Goal: Information Seeking & Learning: Learn about a topic

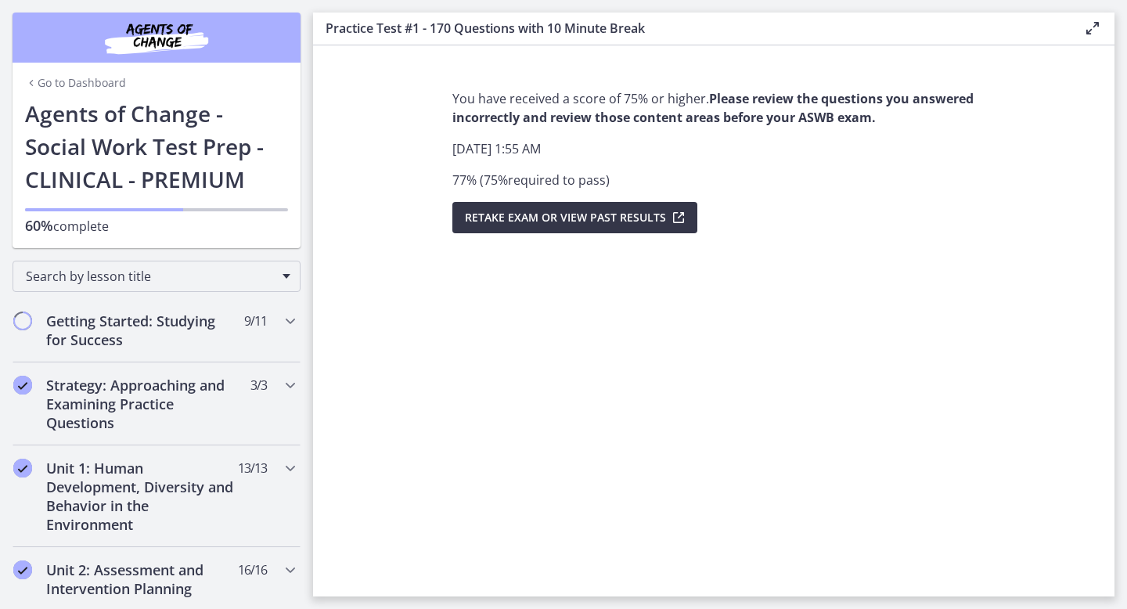
click at [596, 223] on span "Retake Exam OR View Past Results" at bounding box center [565, 217] width 201 height 19
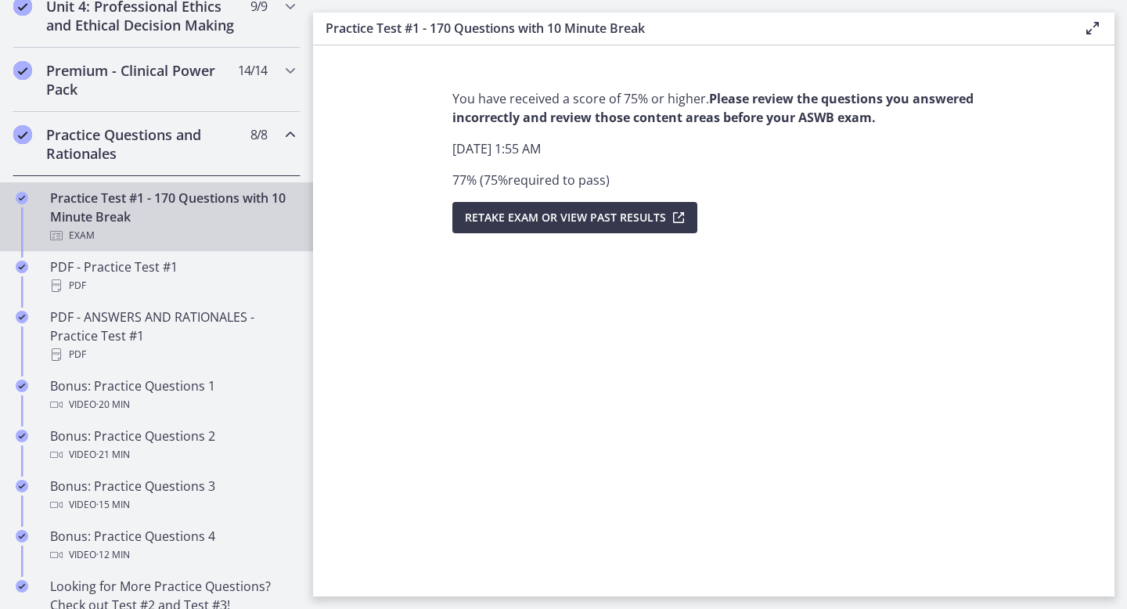
scroll to position [715, 0]
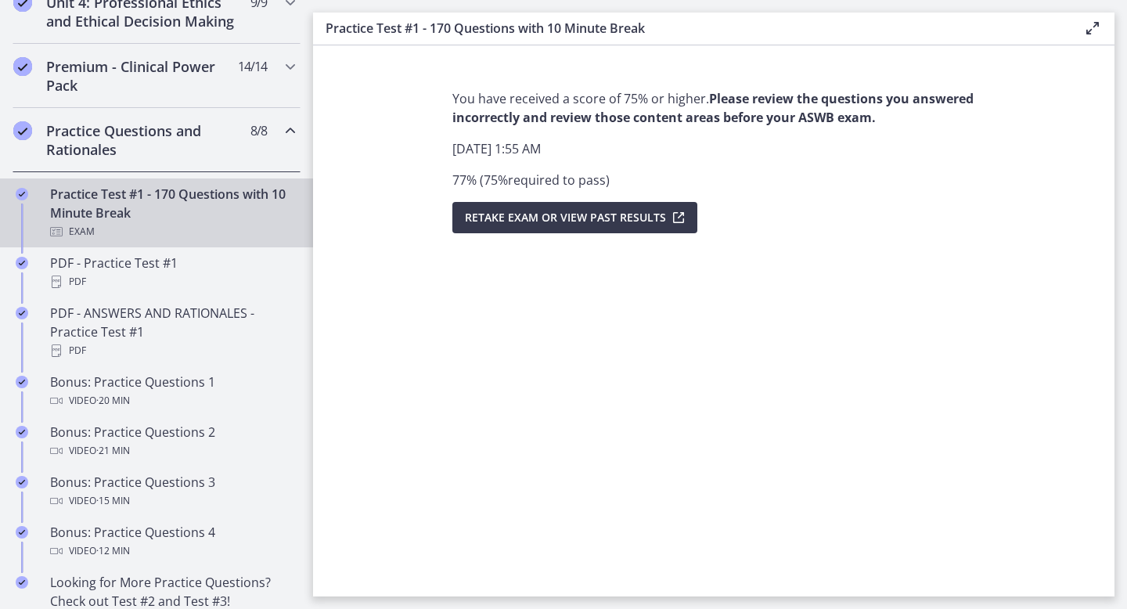
click at [251, 232] on div "Exam" at bounding box center [172, 231] width 244 height 19
click at [825, 99] on strong "Please review the questions you answered incorrectly and review those content a…" at bounding box center [712, 108] width 521 height 36
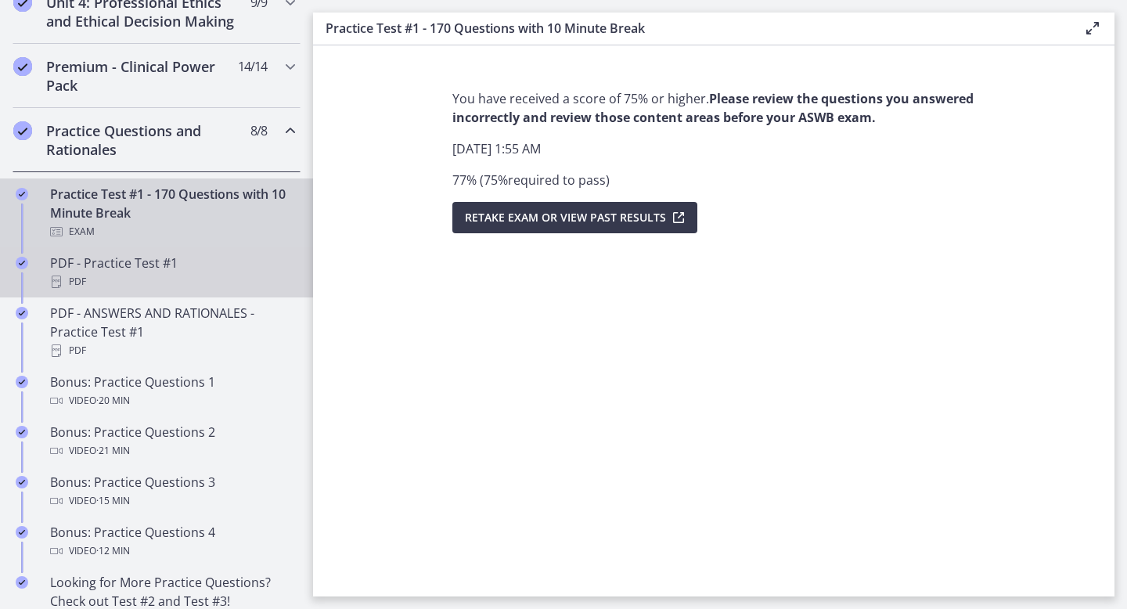
click at [177, 275] on div "PDF" at bounding box center [172, 281] width 244 height 19
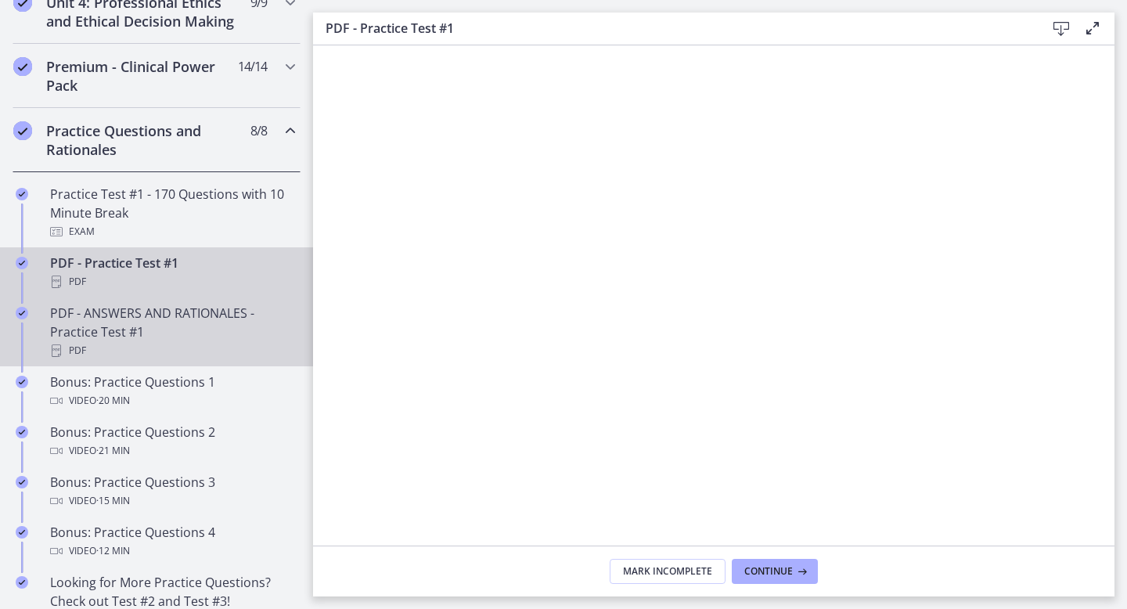
click at [147, 334] on div "PDF - ANSWERS AND RATIONALES - Practice Test #1 PDF" at bounding box center [172, 332] width 244 height 56
